Goal: Task Accomplishment & Management: Manage account settings

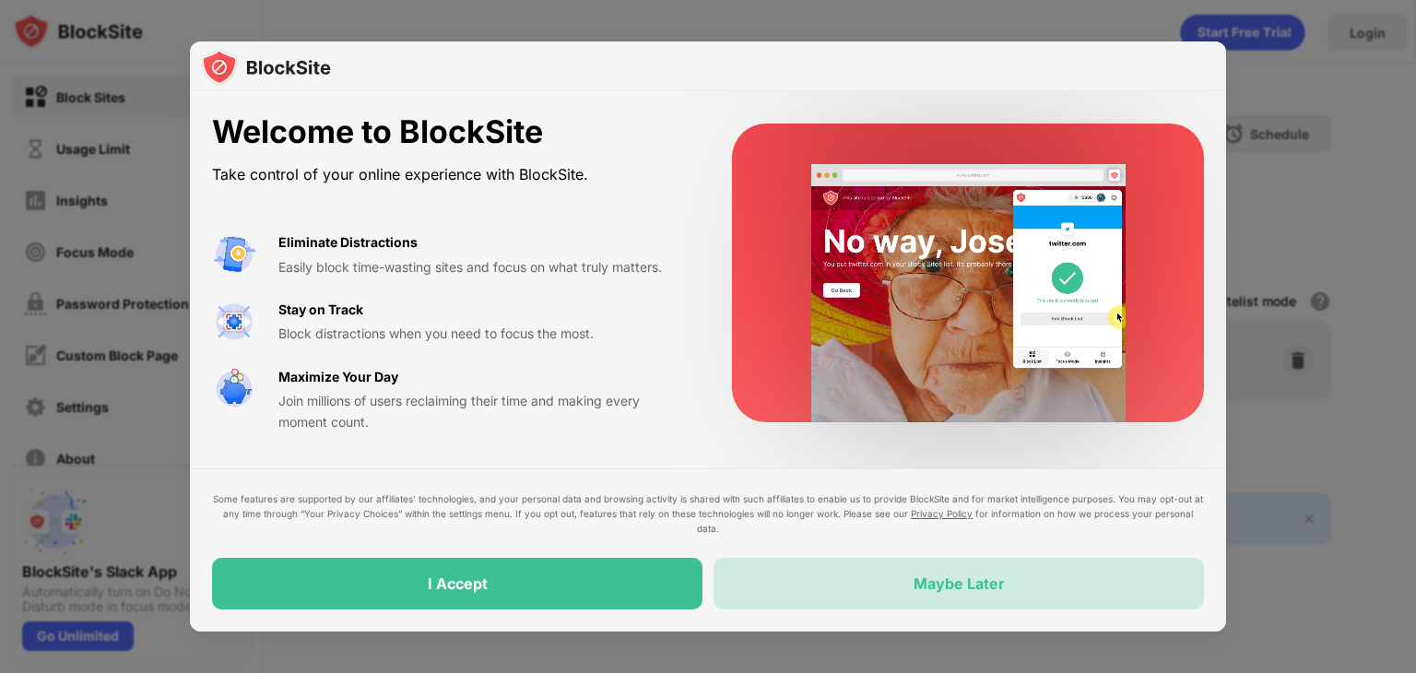
click at [801, 588] on div "Maybe Later" at bounding box center [958, 584] width 490 height 52
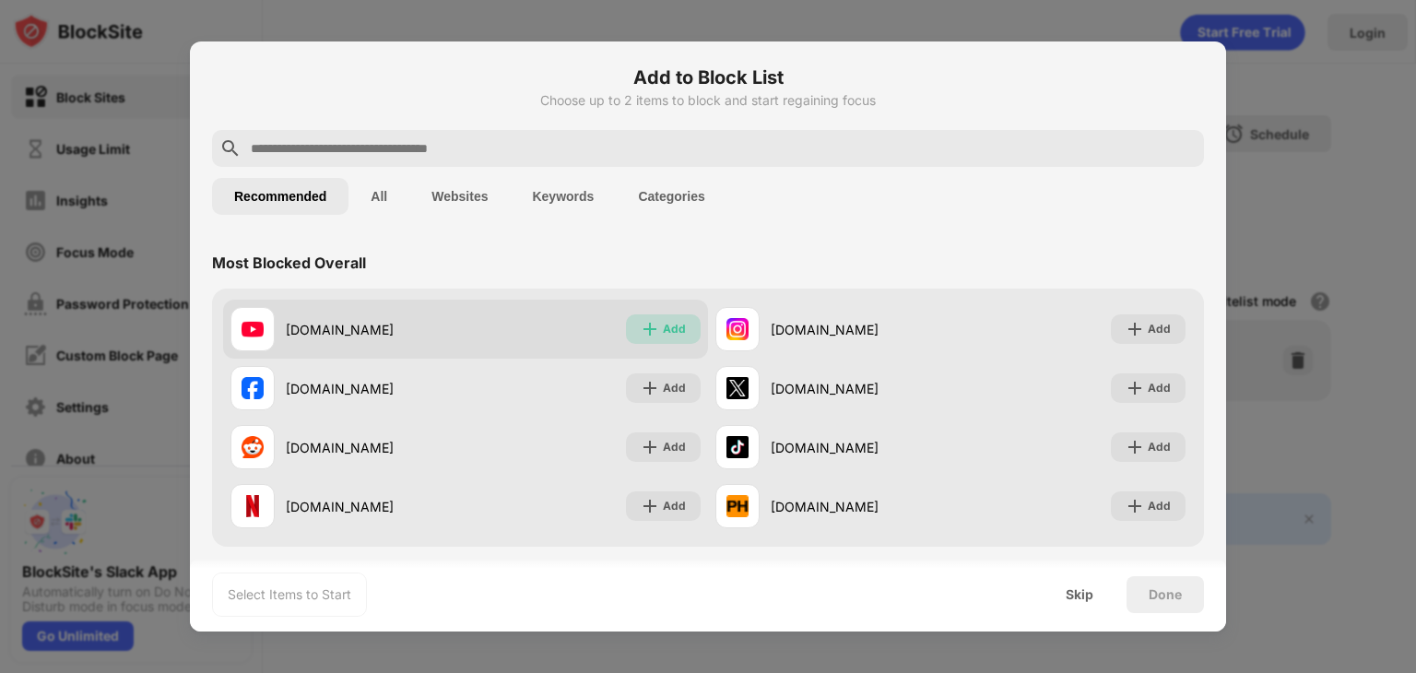
click at [645, 326] on img at bounding box center [650, 329] width 18 height 18
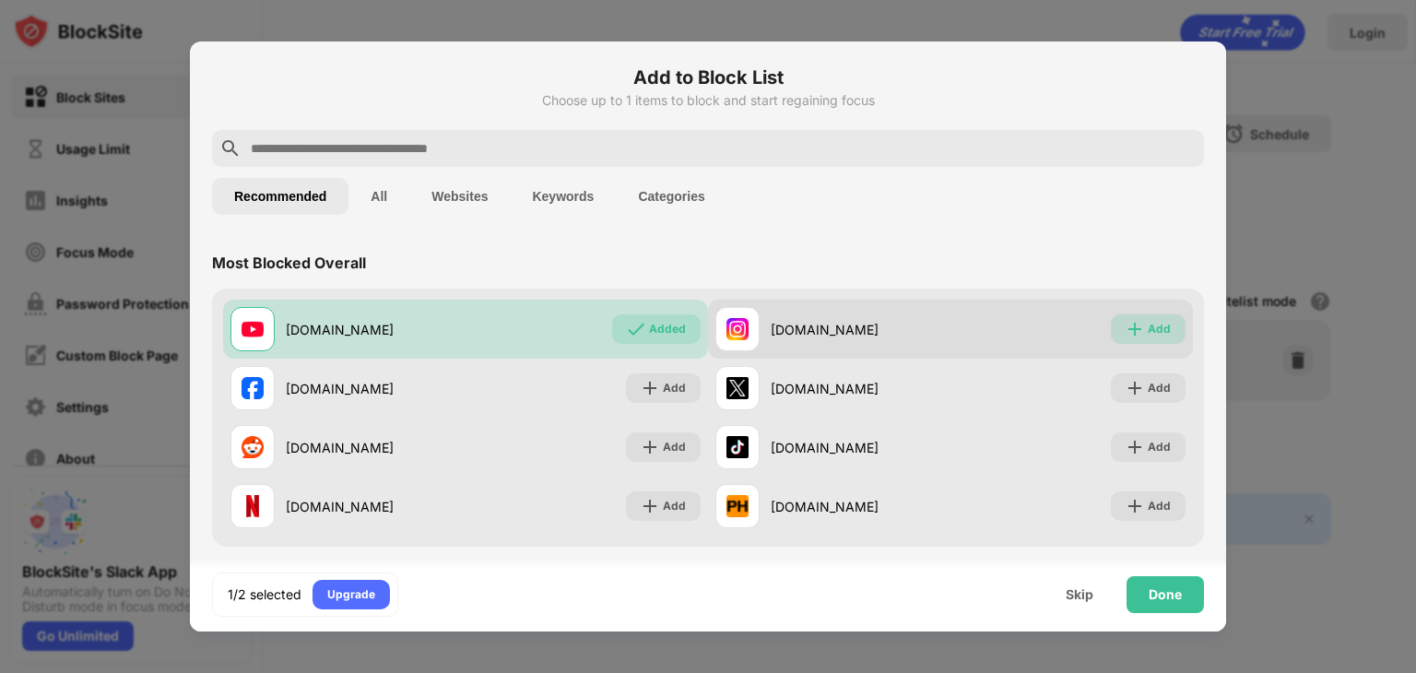
click at [1148, 322] on div "Add" at bounding box center [1159, 329] width 23 height 18
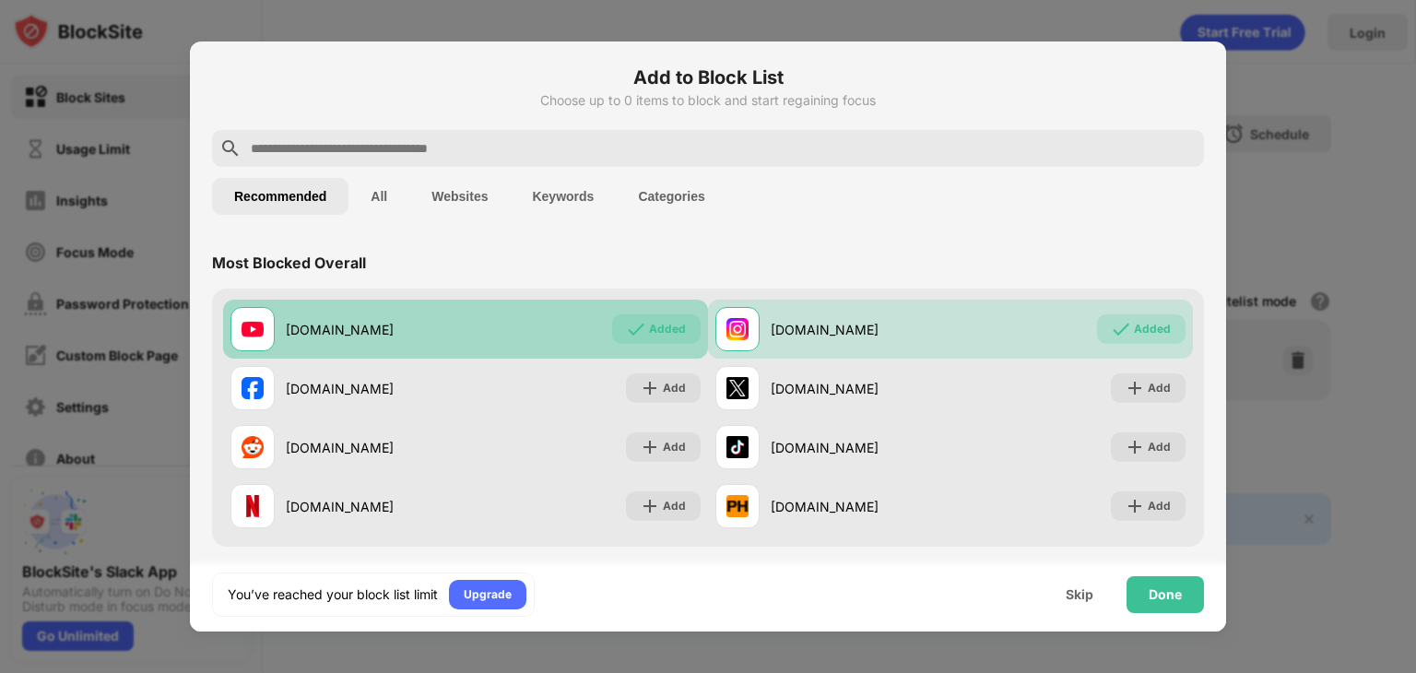
click at [653, 328] on div "Added" at bounding box center [667, 329] width 37 height 18
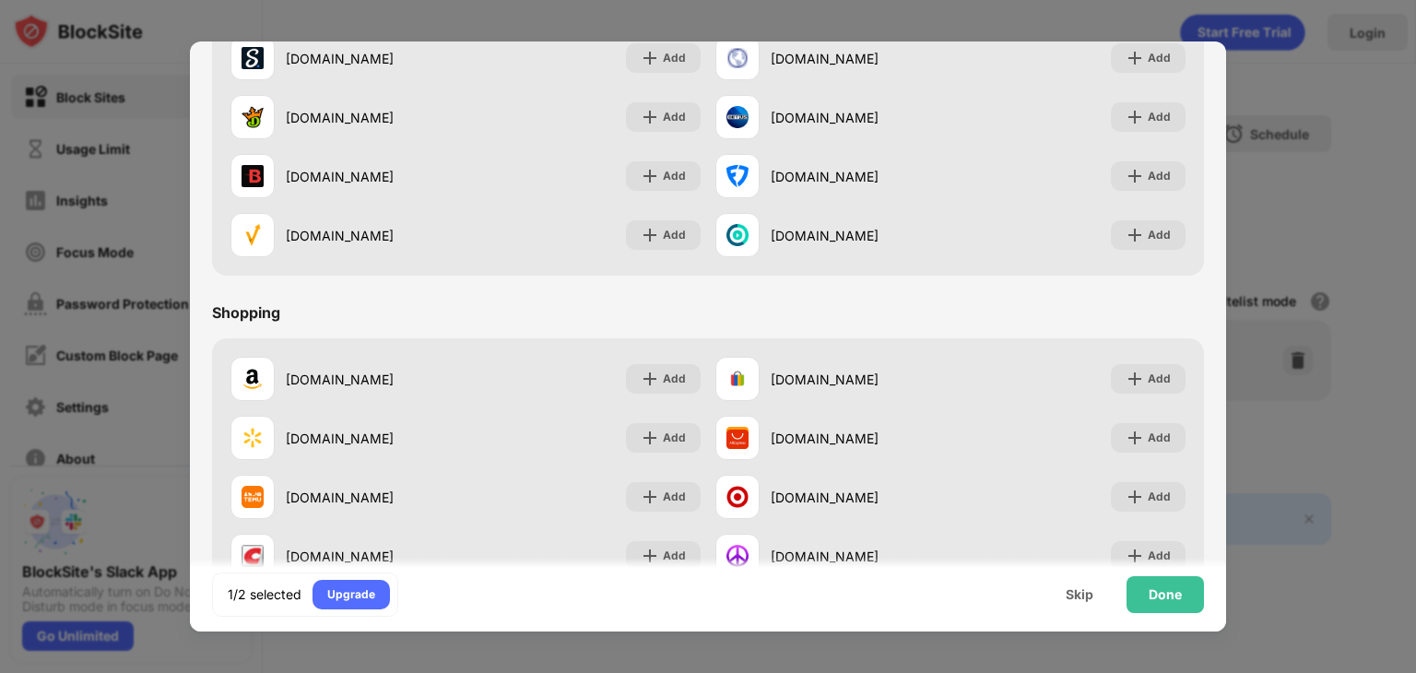
scroll to position [1932, 0]
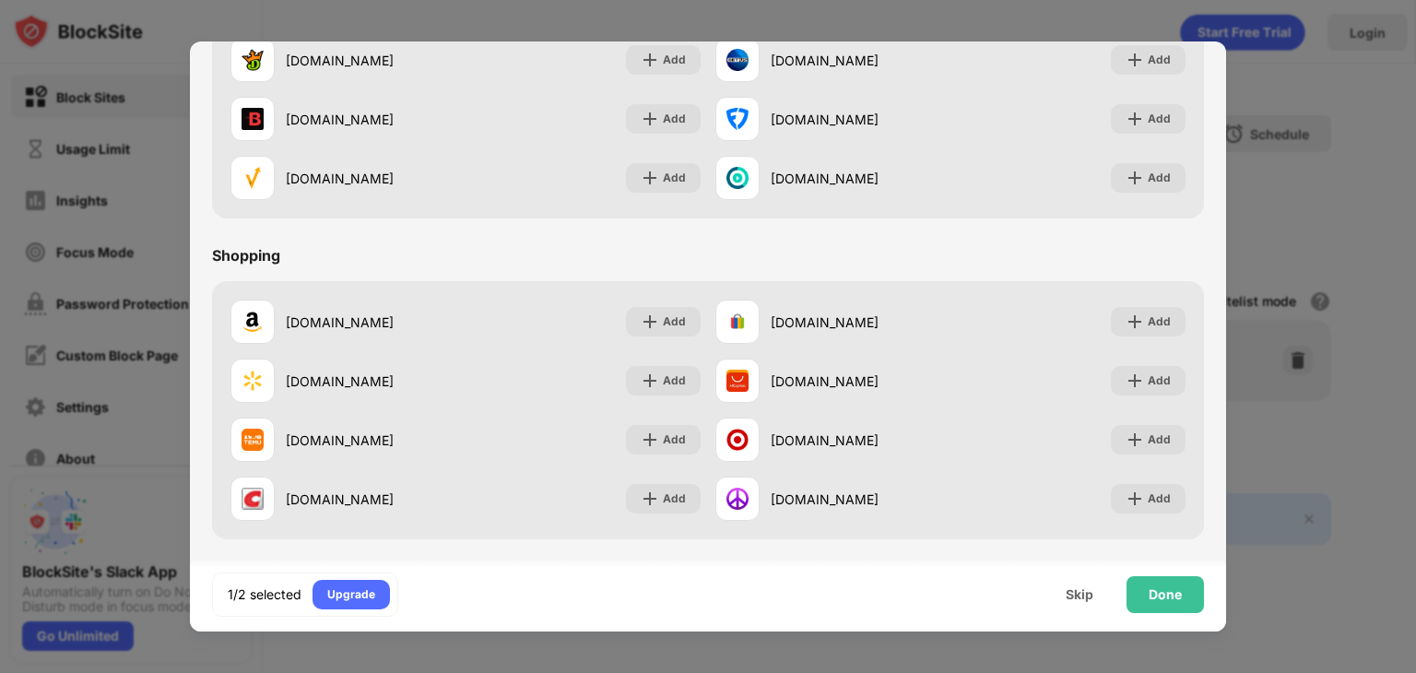
drag, startPoint x: 1226, startPoint y: 512, endPoint x: 1247, endPoint y: 108, distance: 405.2
click at [1247, 108] on div at bounding box center [708, 336] width 1416 height 673
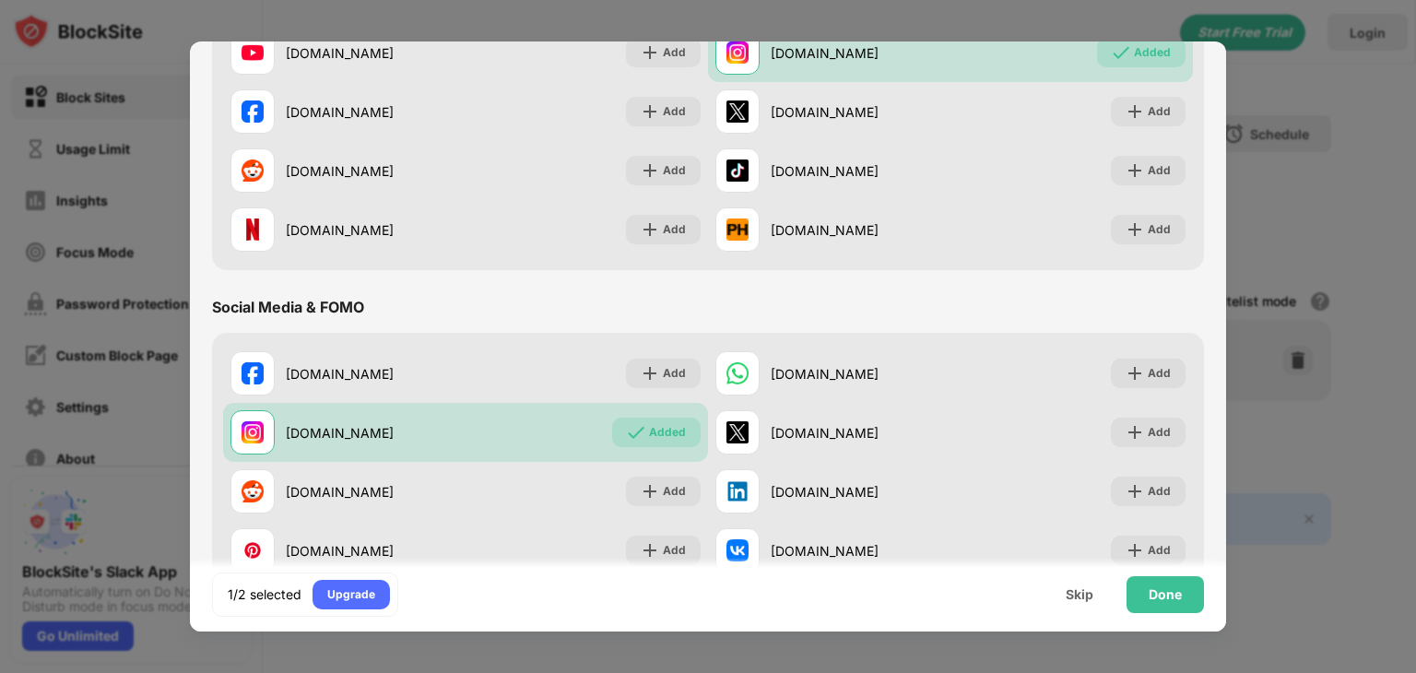
scroll to position [0, 0]
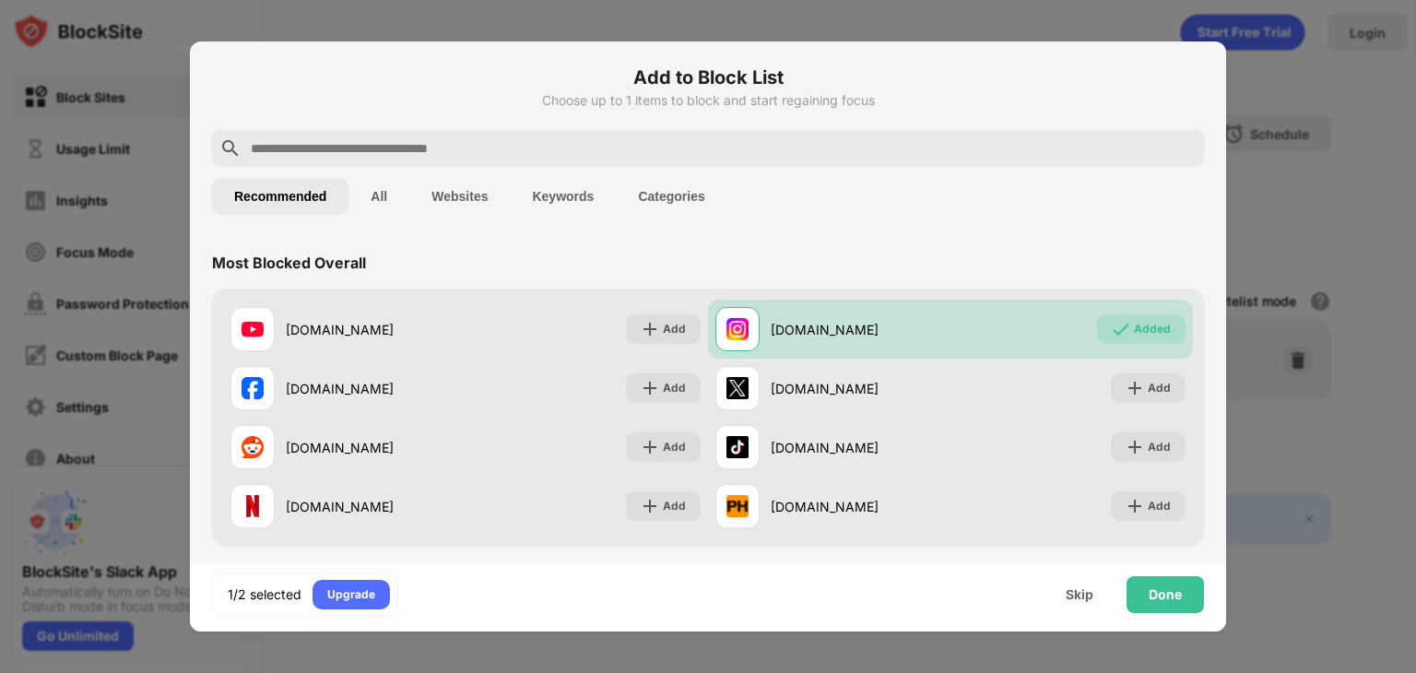
click at [961, 144] on input "text" at bounding box center [723, 148] width 948 height 22
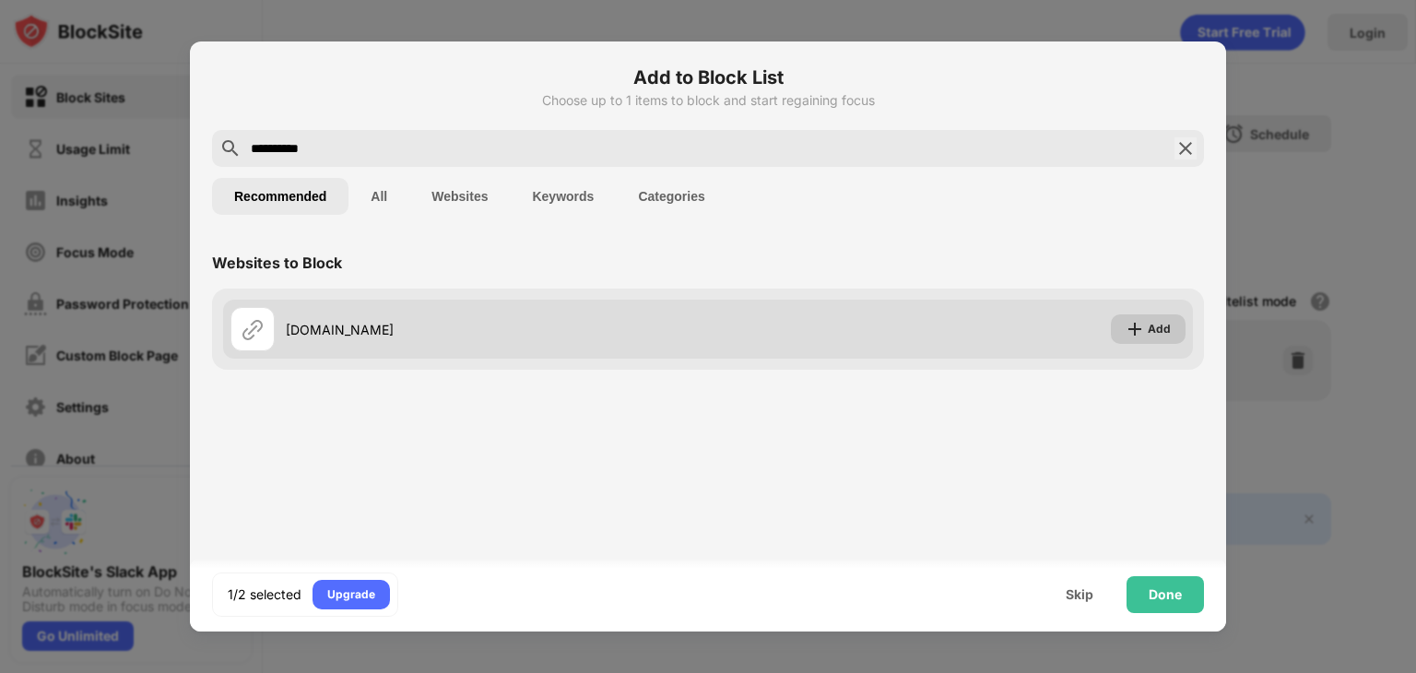
type input "**********"
click at [1172, 333] on div "Add" at bounding box center [1148, 328] width 75 height 29
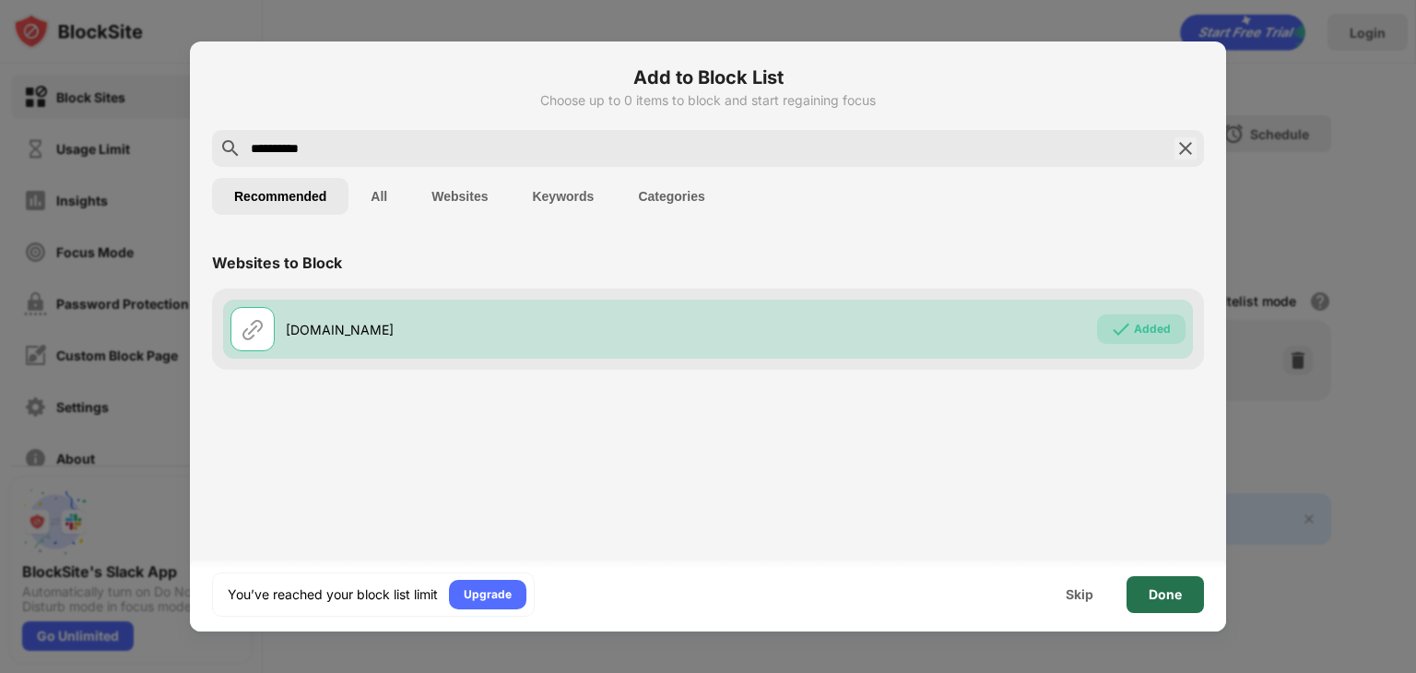
click at [1144, 591] on div "Done" at bounding box center [1164, 594] width 77 height 37
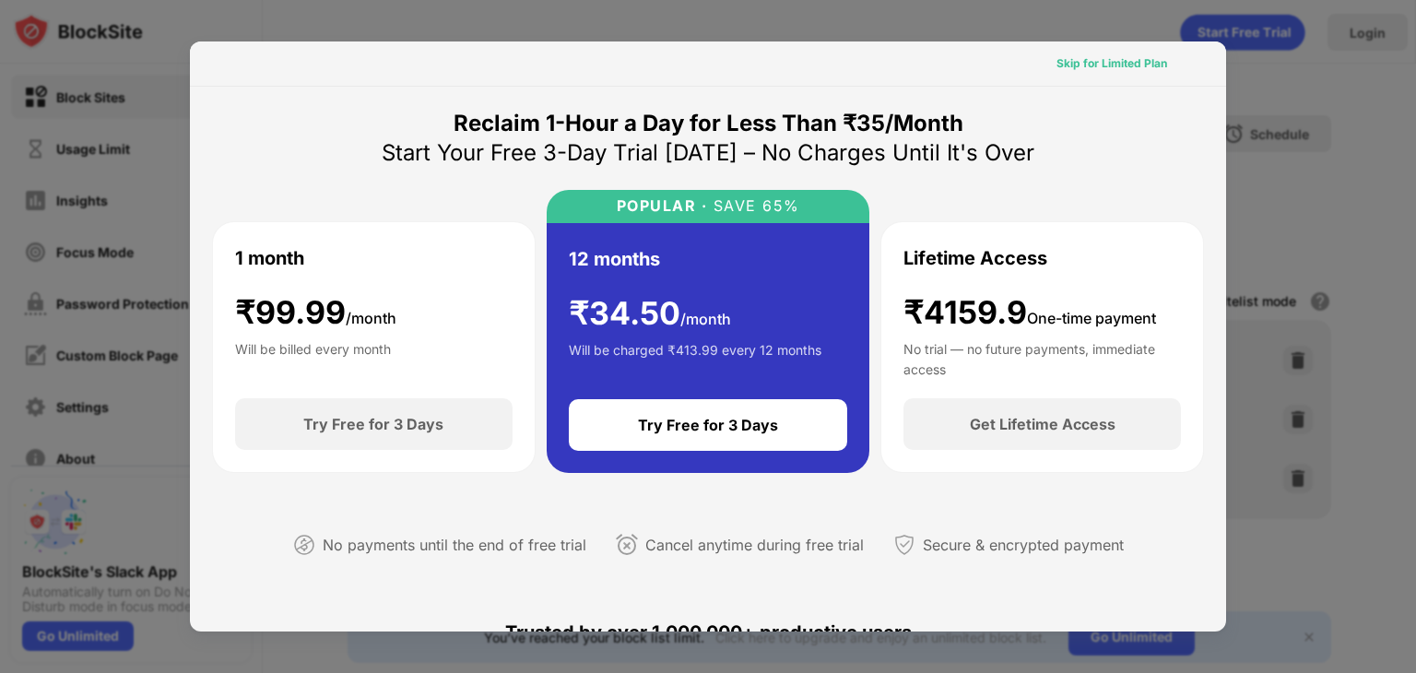
click at [1143, 64] on div "Skip for Limited Plan" at bounding box center [1111, 63] width 111 height 18
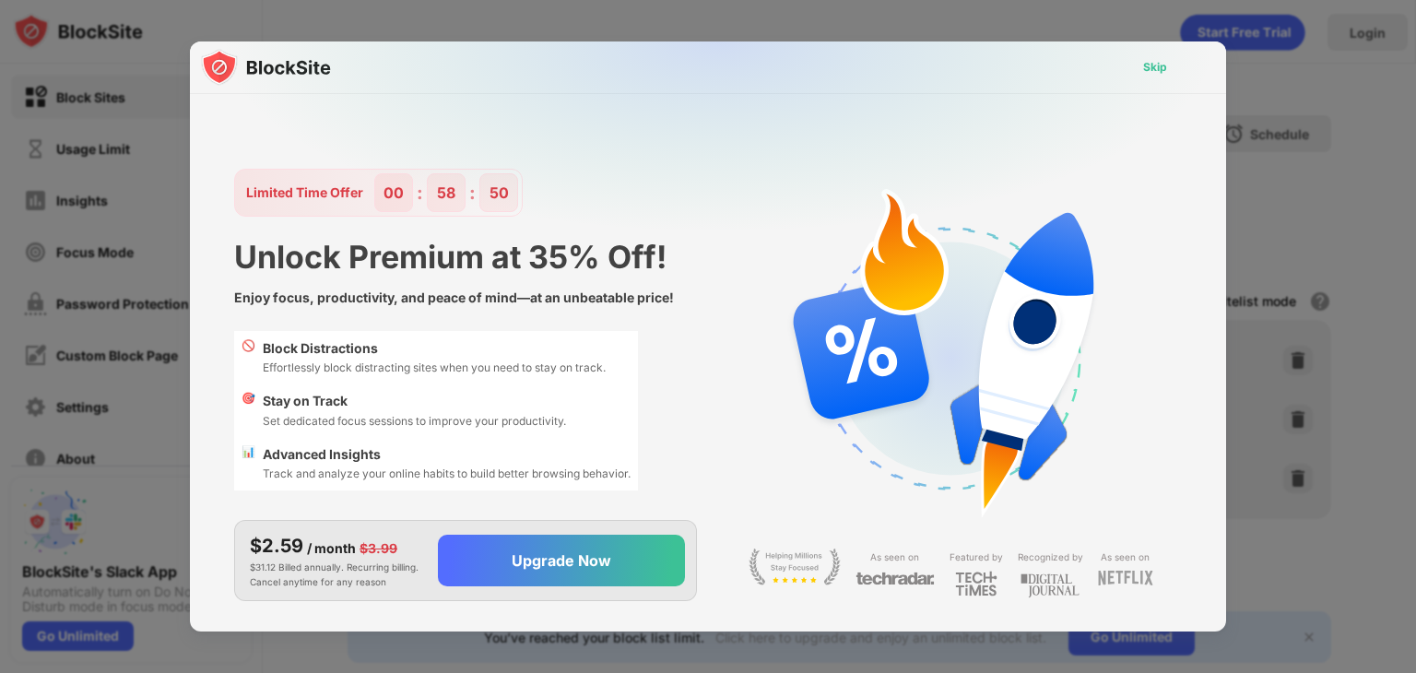
click at [1161, 62] on div "Skip" at bounding box center [1155, 67] width 24 height 18
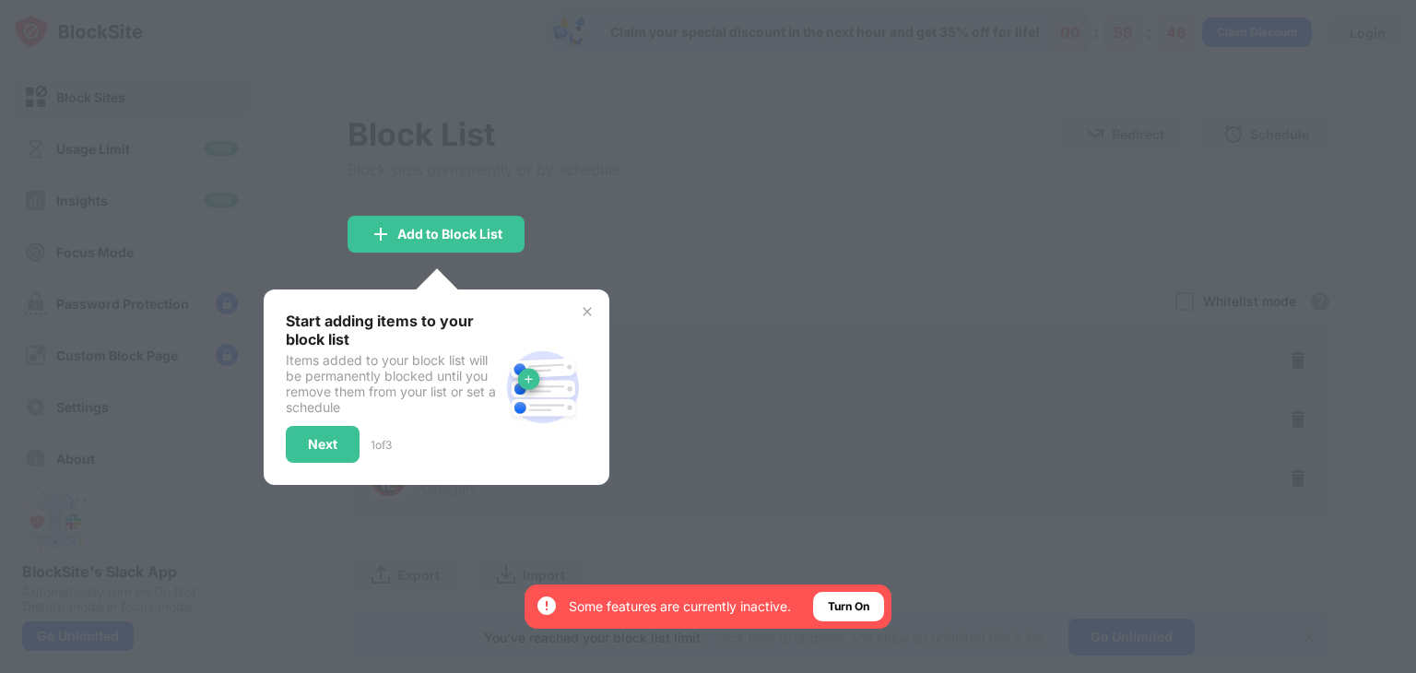
click at [736, 203] on div at bounding box center [708, 336] width 1416 height 673
click at [328, 437] on div "Next" at bounding box center [322, 444] width 29 height 15
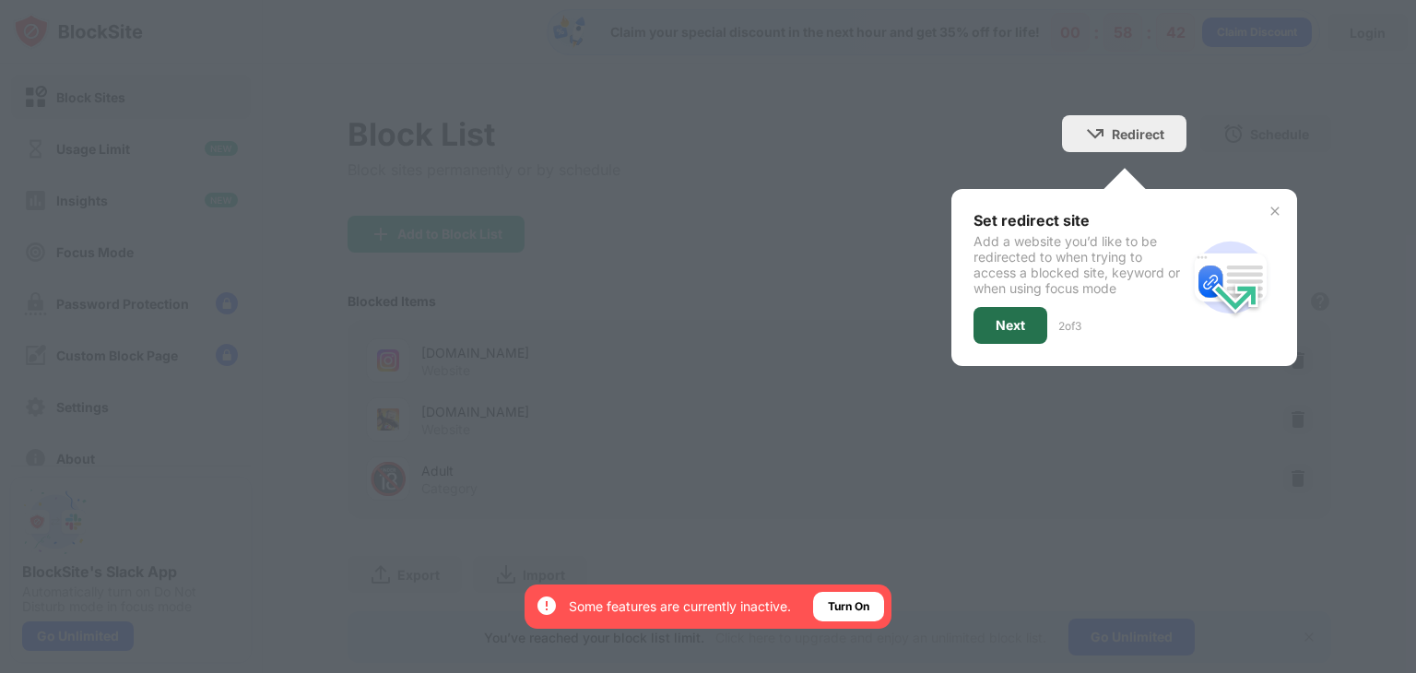
click at [981, 322] on div "Next" at bounding box center [1010, 325] width 74 height 37
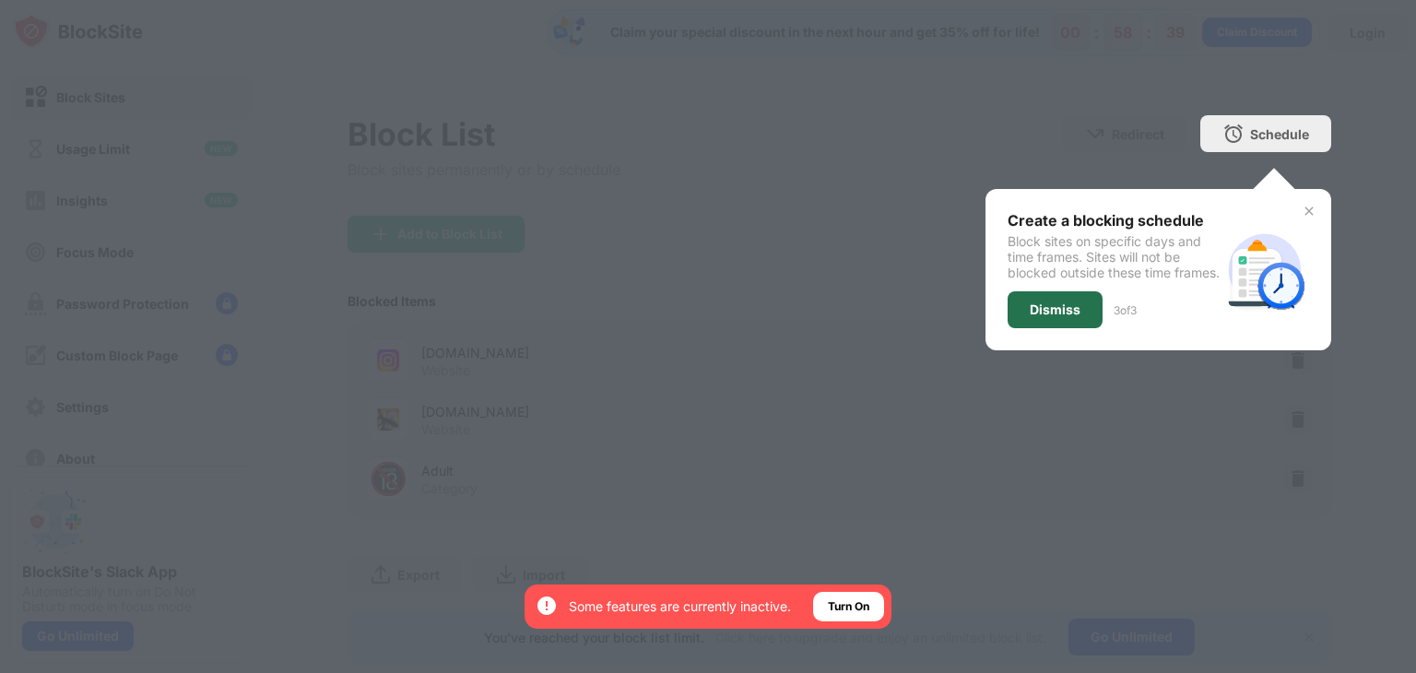
click at [1036, 317] on div "Dismiss" at bounding box center [1055, 309] width 51 height 15
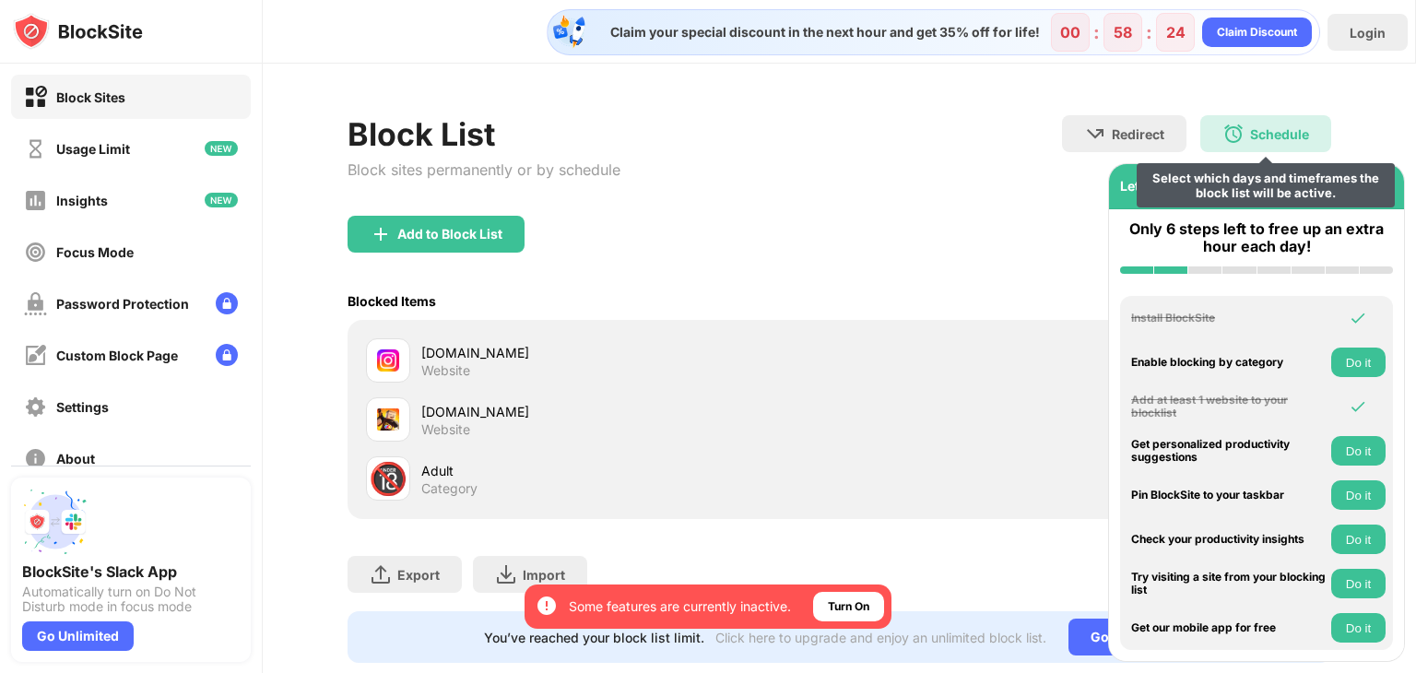
click at [1279, 124] on div "Schedule Select which days and timeframes the block list will be active." at bounding box center [1265, 133] width 131 height 37
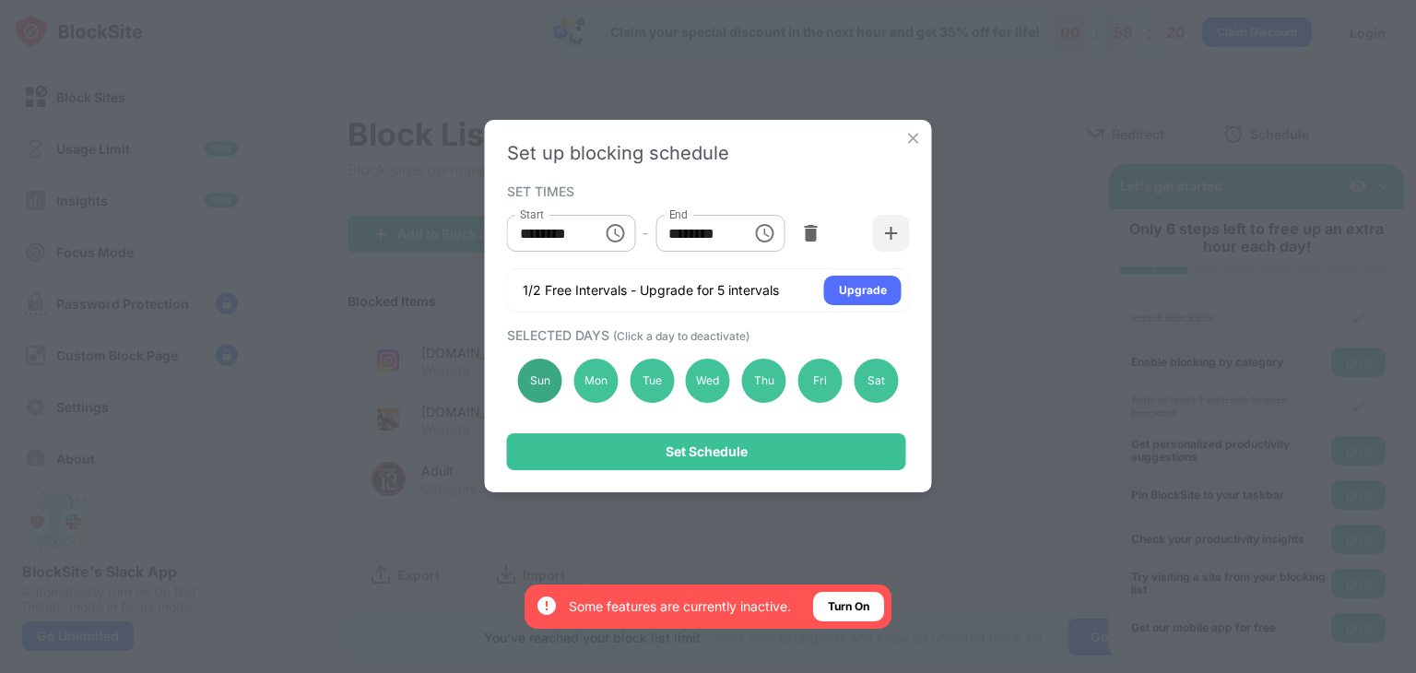
click at [550, 380] on div "Sun" at bounding box center [540, 381] width 44 height 44
click at [600, 384] on div "Mon" at bounding box center [595, 381] width 44 height 44
click at [651, 382] on div "Tue" at bounding box center [652, 381] width 44 height 44
click at [703, 384] on div "Wed" at bounding box center [708, 381] width 44 height 44
click at [755, 383] on div "Thu" at bounding box center [764, 381] width 44 height 44
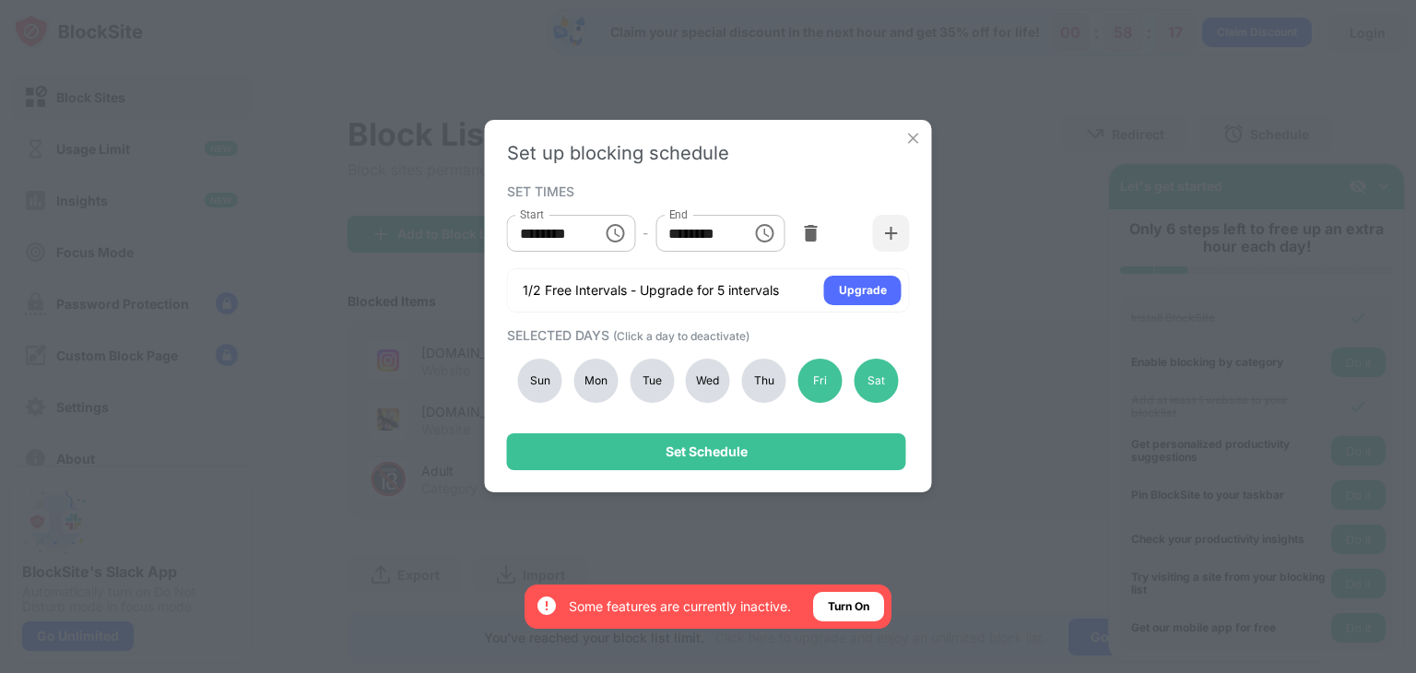
click at [703, 383] on div "Wed" at bounding box center [708, 381] width 44 height 44
click at [759, 377] on div "Thu" at bounding box center [764, 381] width 44 height 44
click at [653, 377] on div "Tue" at bounding box center [652, 381] width 44 height 44
click at [571, 376] on div "Sun Mon Tue Wed Thu Fri Sat" at bounding box center [708, 381] width 403 height 76
click at [557, 376] on div "Sun" at bounding box center [540, 381] width 44 height 44
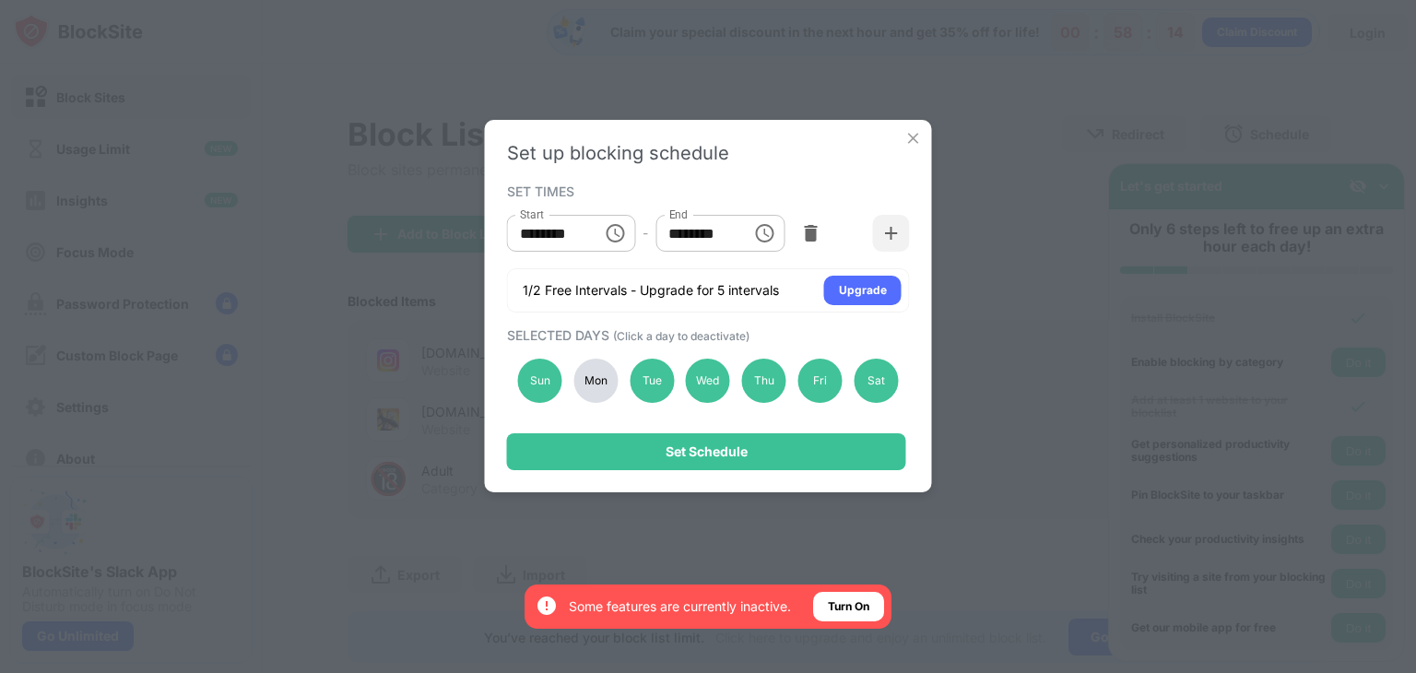
click at [580, 375] on div "Mon" at bounding box center [595, 381] width 44 height 44
click at [533, 228] on input "********" at bounding box center [548, 233] width 83 height 37
type input "********"
click at [675, 227] on input "********" at bounding box center [696, 233] width 83 height 37
type input "********"
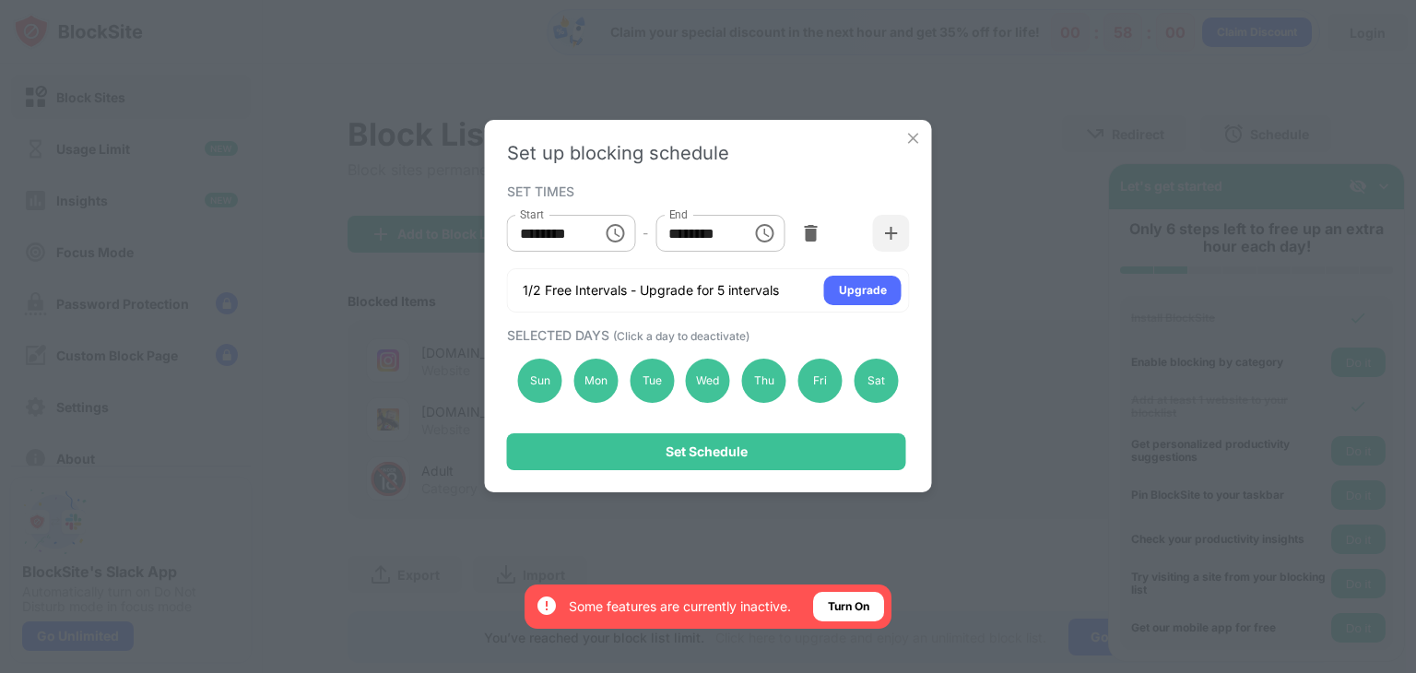
click at [767, 174] on div "Set up blocking schedule SET TIMES Start ******** Start - End ******** End 1/2 …" at bounding box center [708, 306] width 447 height 372
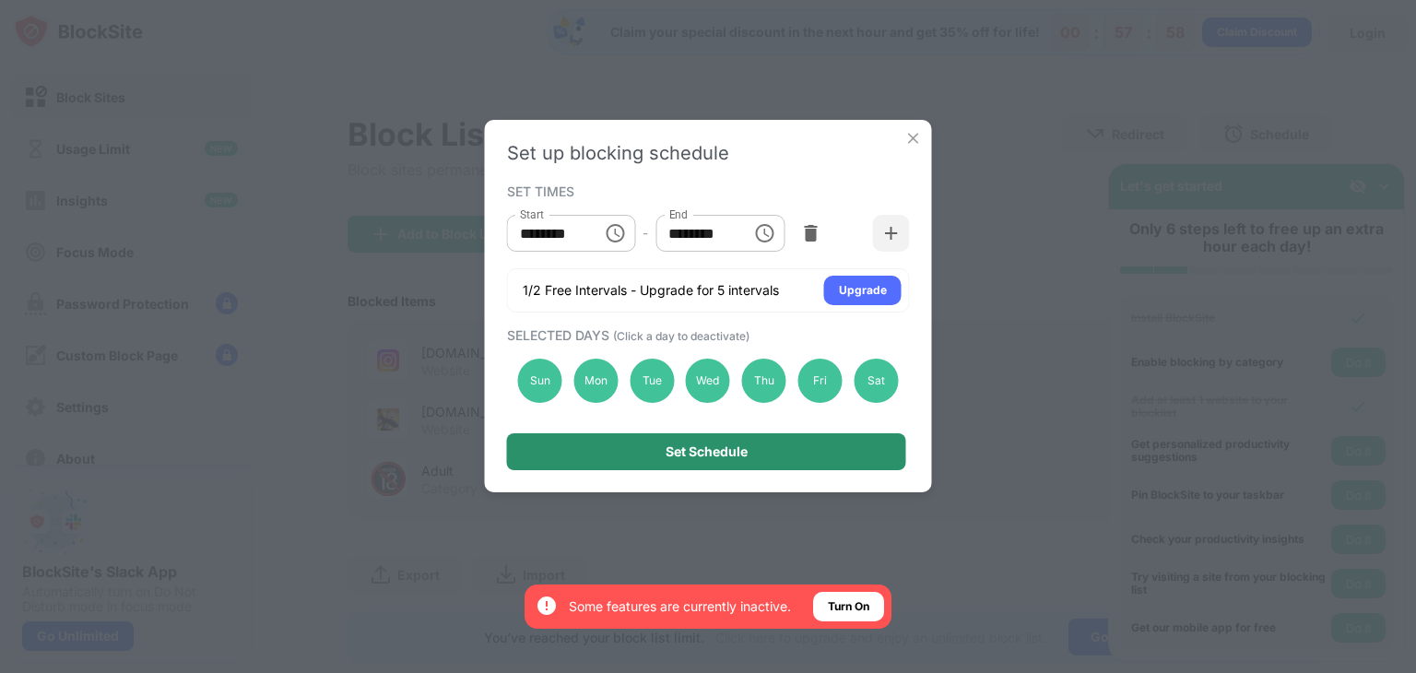
drag, startPoint x: 769, startPoint y: 430, endPoint x: 767, endPoint y: 453, distance: 23.1
click at [767, 453] on div "Set up blocking schedule SET TIMES Start ******** Start - End ******** End 1/2 …" at bounding box center [708, 306] width 447 height 372
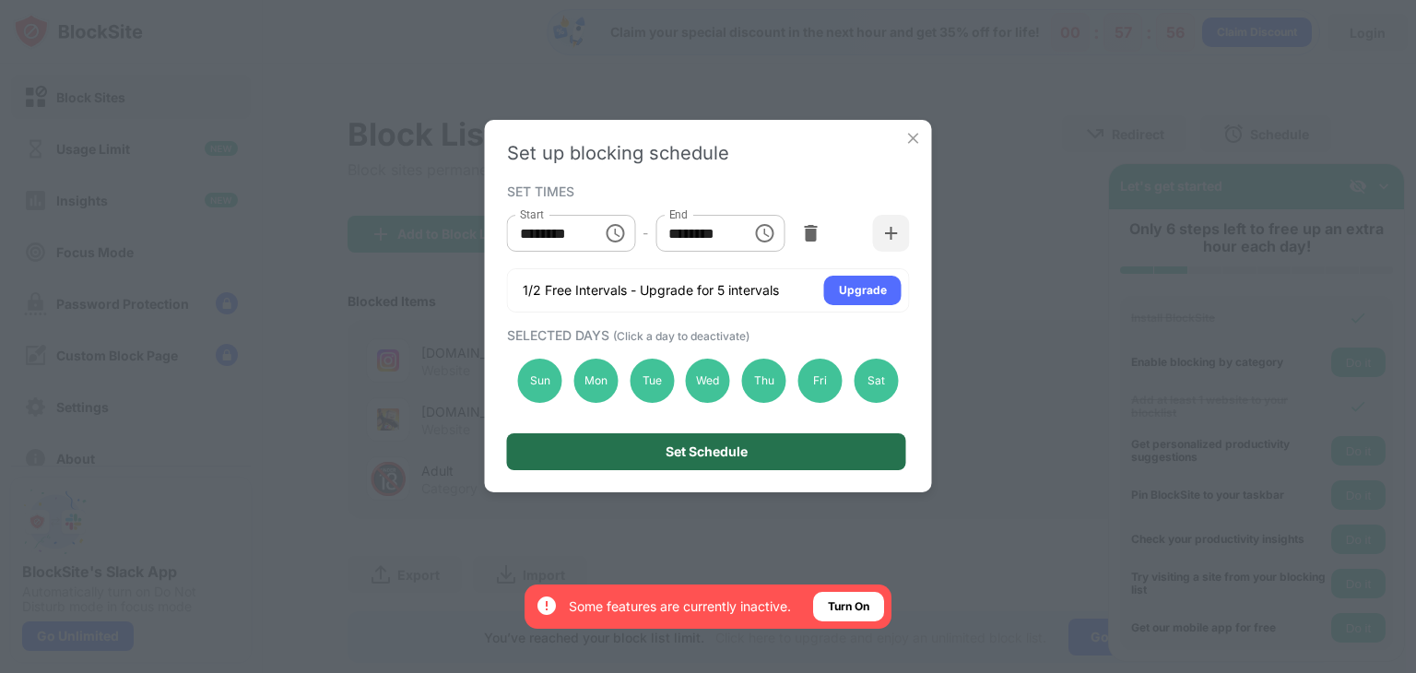
click at [773, 447] on div "Set Schedule" at bounding box center [706, 451] width 399 height 37
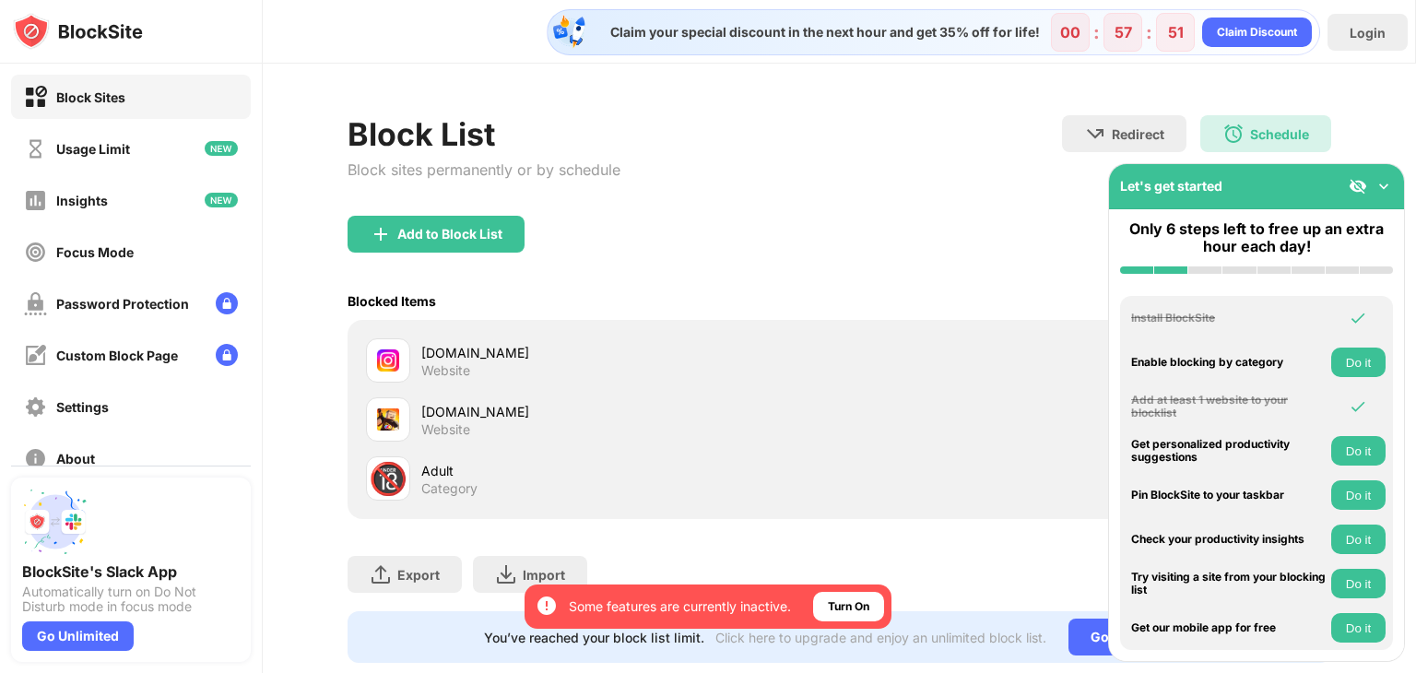
click at [1388, 178] on img at bounding box center [1383, 186] width 18 height 18
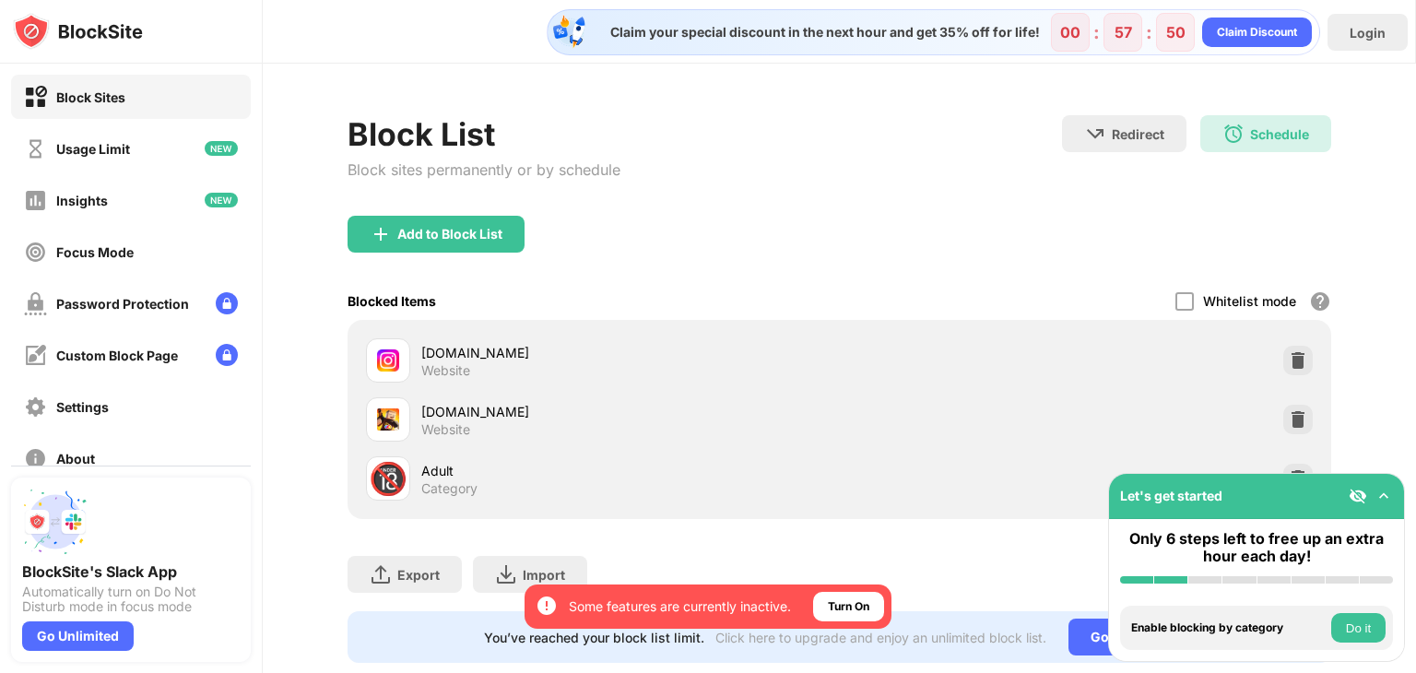
click at [948, 168] on div "Block List Block sites permanently or by schedule Redirect Choose a site to be …" at bounding box center [838, 165] width 983 height 100
